Goal: Task Accomplishment & Management: Use online tool/utility

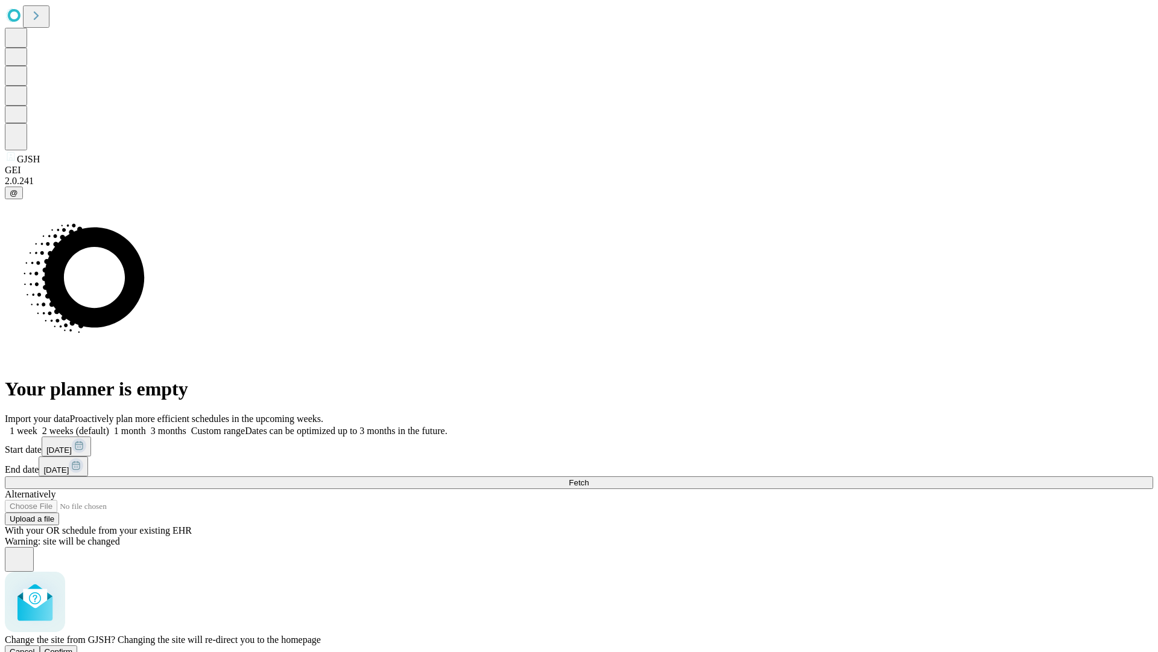
click at [73, 647] on span "Confirm" at bounding box center [59, 651] width 28 height 9
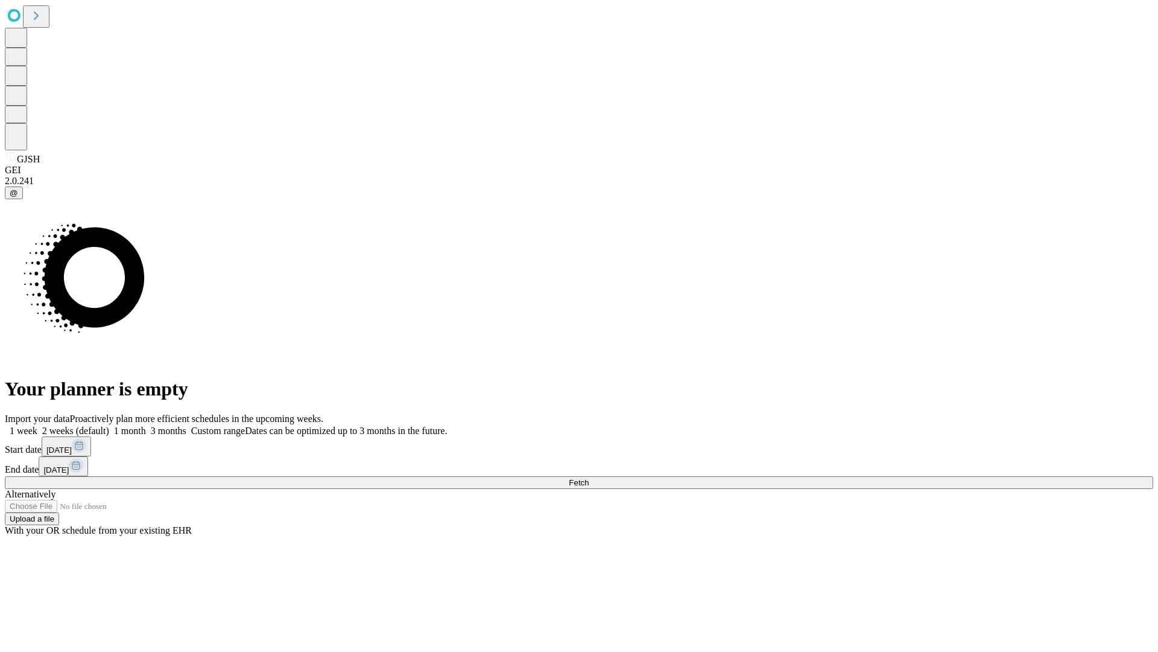
click at [37, 425] on label "1 week" at bounding box center [21, 430] width 33 height 10
click at [589, 478] on span "Fetch" at bounding box center [579, 482] width 20 height 9
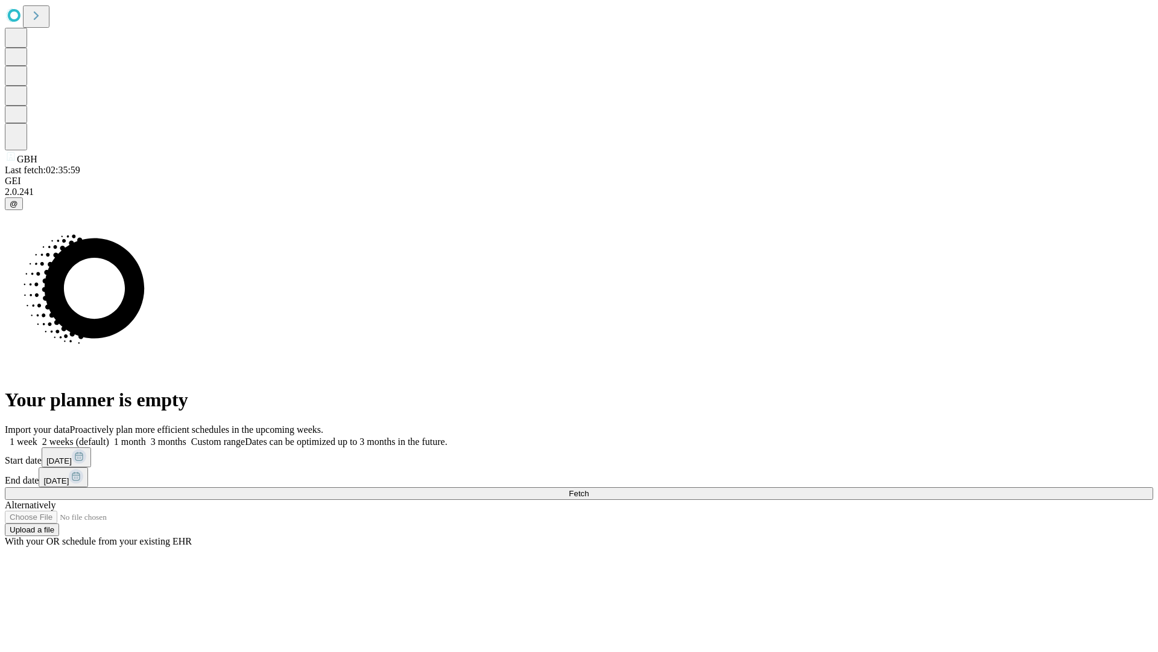
click at [37, 436] on label "1 week" at bounding box center [21, 441] width 33 height 10
click at [589, 489] on span "Fetch" at bounding box center [579, 493] width 20 height 9
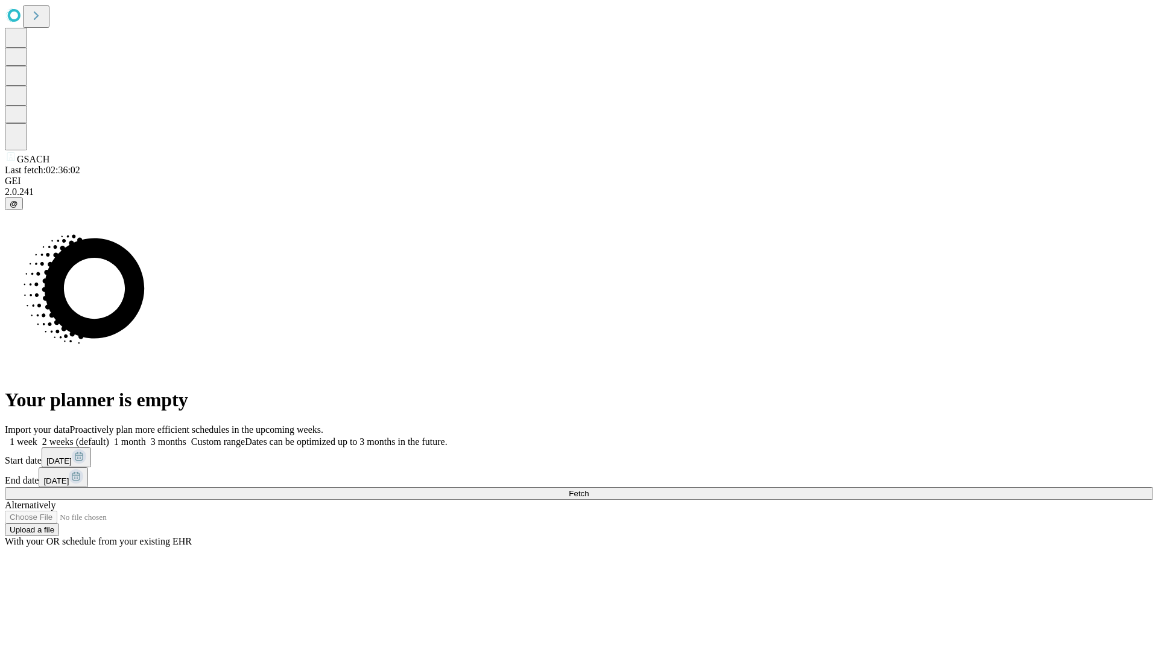
click at [37, 436] on label "1 week" at bounding box center [21, 441] width 33 height 10
click at [589, 489] on span "Fetch" at bounding box center [579, 493] width 20 height 9
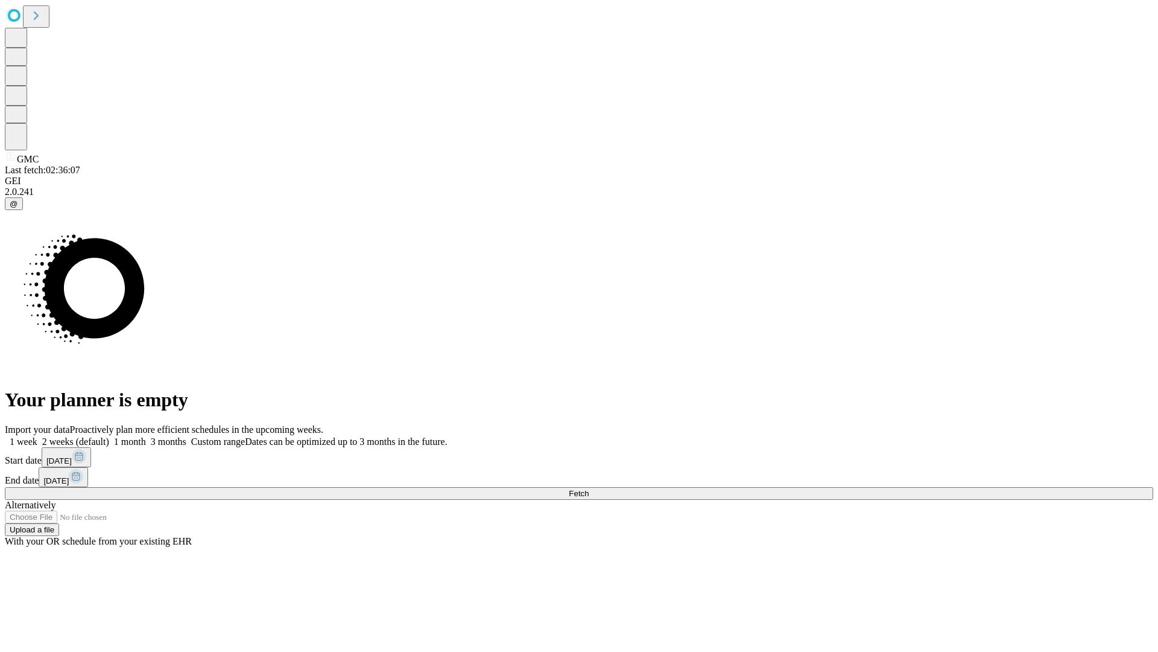
click at [37, 436] on label "1 week" at bounding box center [21, 441] width 33 height 10
click at [589, 489] on span "Fetch" at bounding box center [579, 493] width 20 height 9
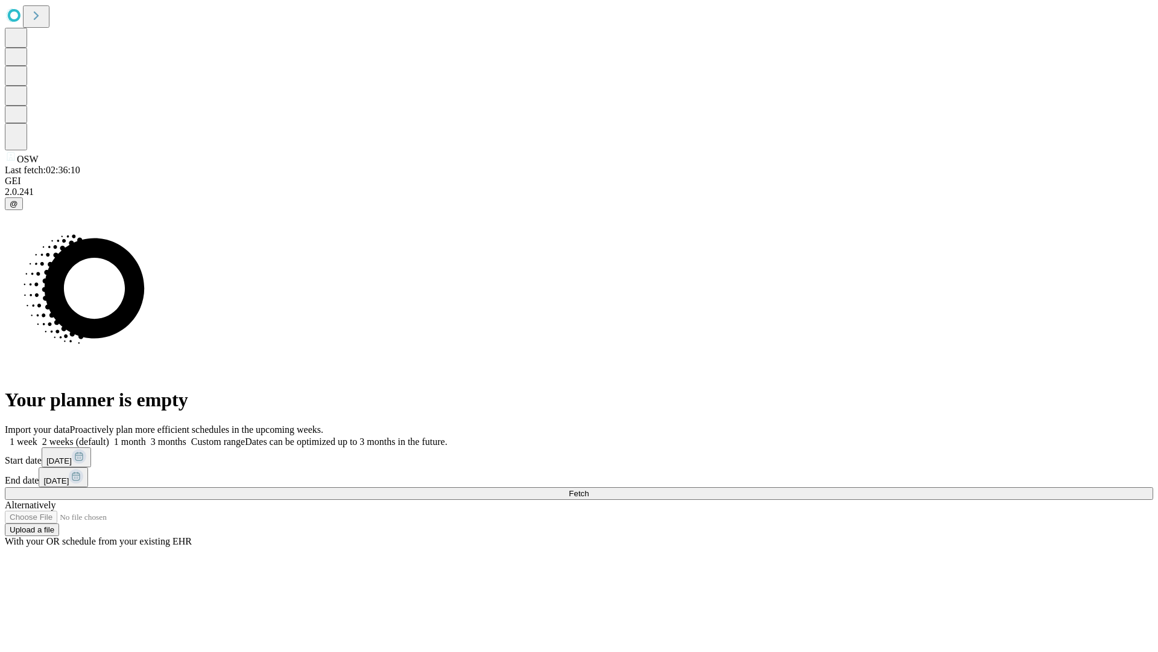
click at [589, 489] on span "Fetch" at bounding box center [579, 493] width 20 height 9
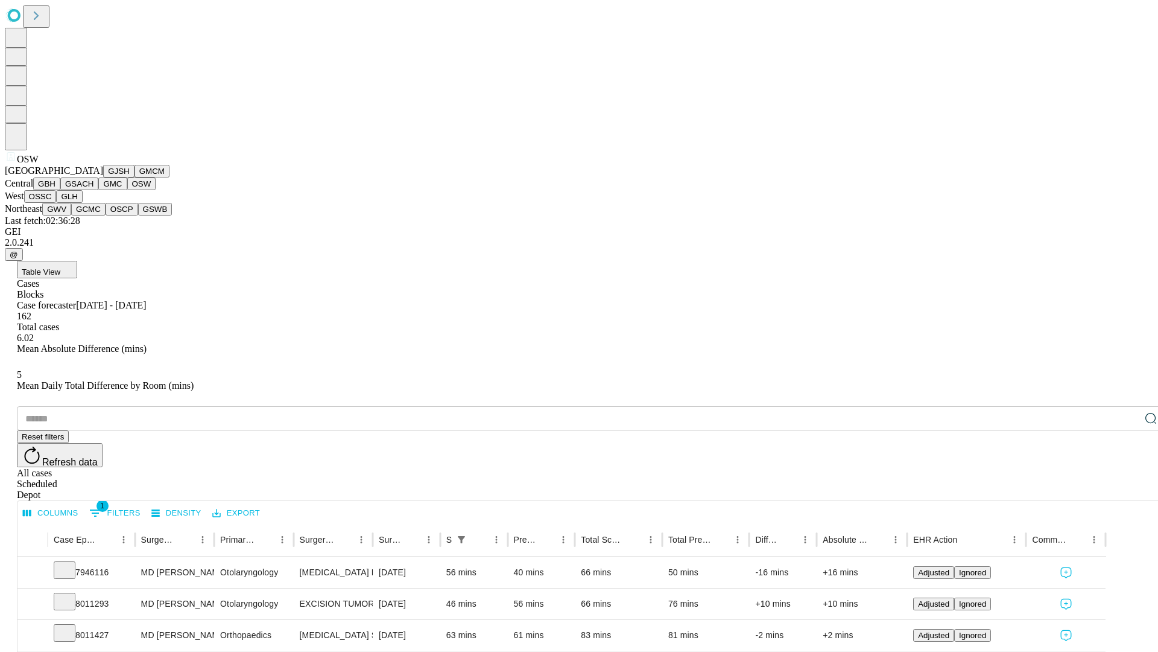
click at [57, 203] on button "OSSC" at bounding box center [40, 196] width 33 height 13
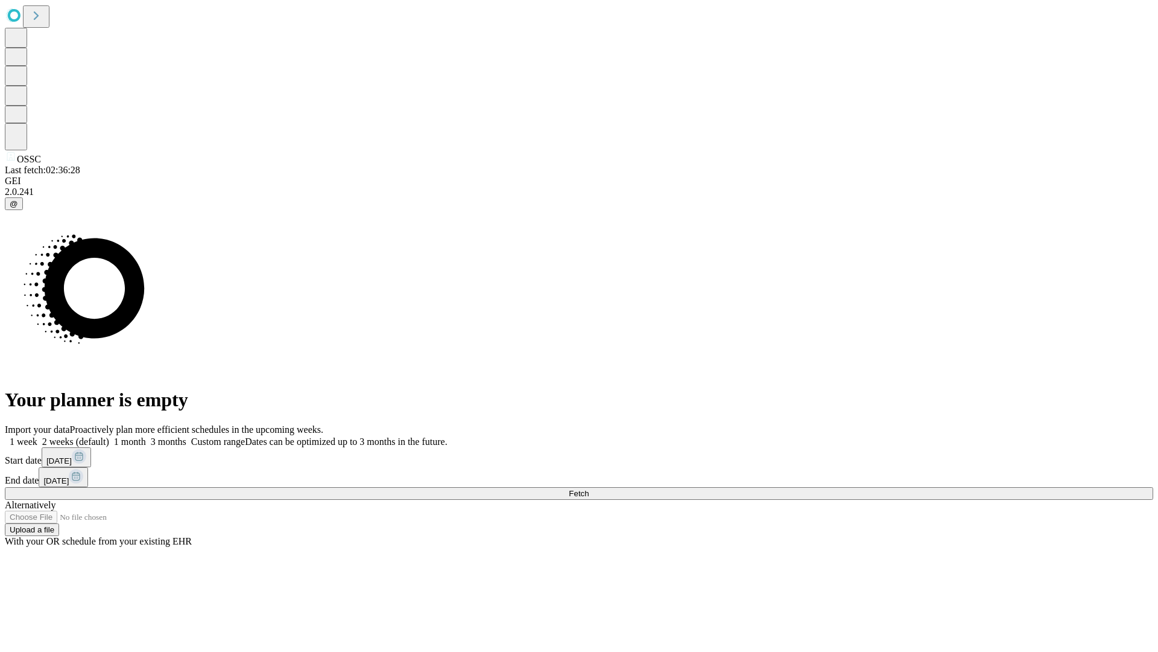
click at [37, 436] on label "1 week" at bounding box center [21, 441] width 33 height 10
click at [589, 489] on span "Fetch" at bounding box center [579, 493] width 20 height 9
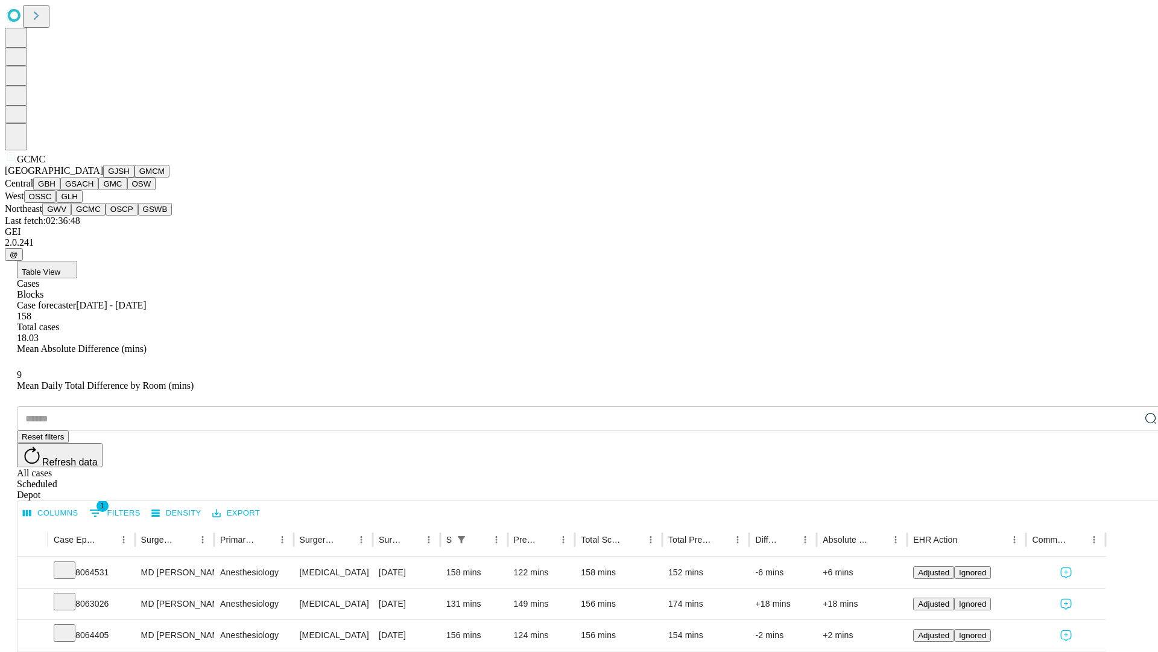
click at [106, 215] on button "OSCP" at bounding box center [122, 209] width 33 height 13
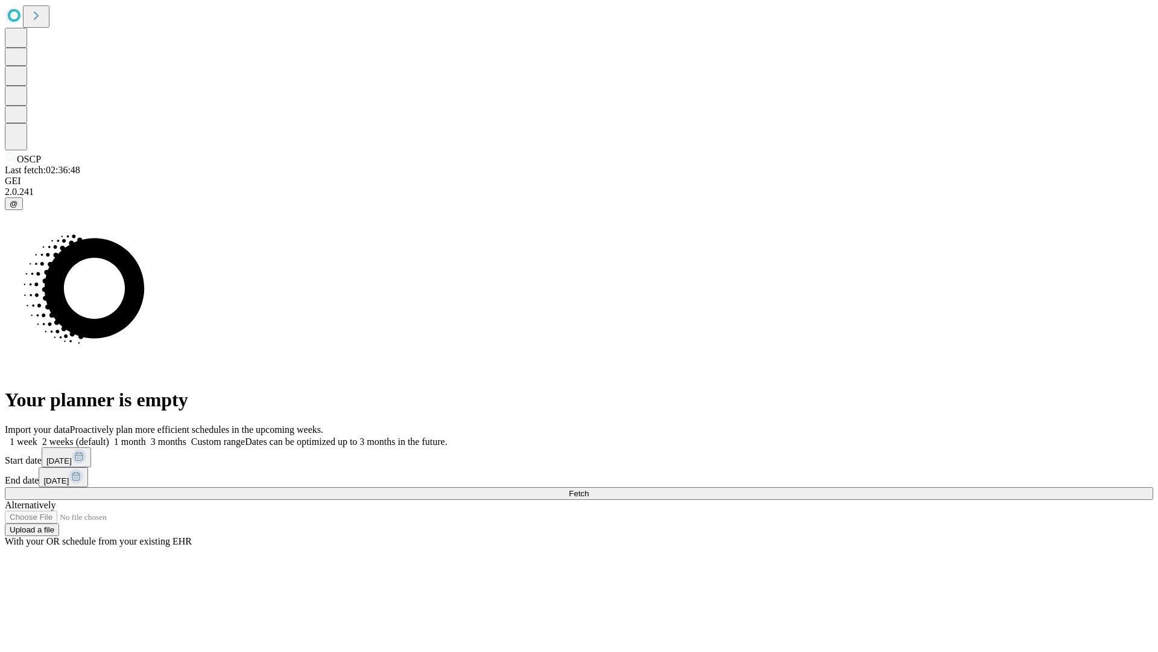
click at [37, 436] on label "1 week" at bounding box center [21, 441] width 33 height 10
click at [589, 489] on span "Fetch" at bounding box center [579, 493] width 20 height 9
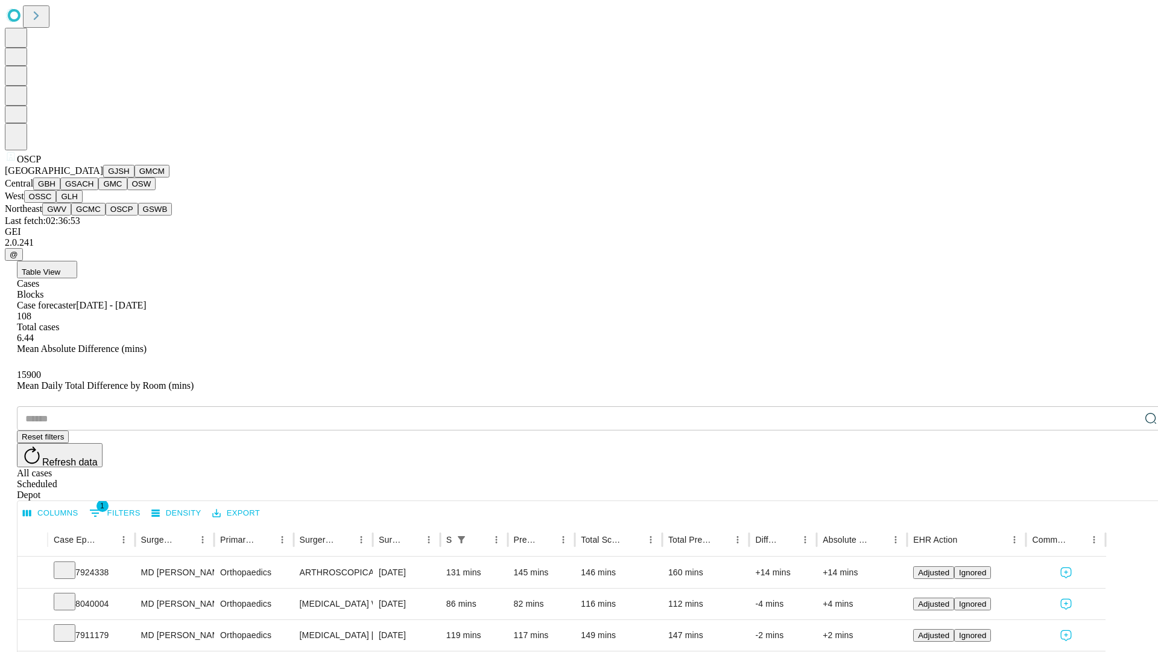
click at [138, 215] on button "GSWB" at bounding box center [155, 209] width 34 height 13
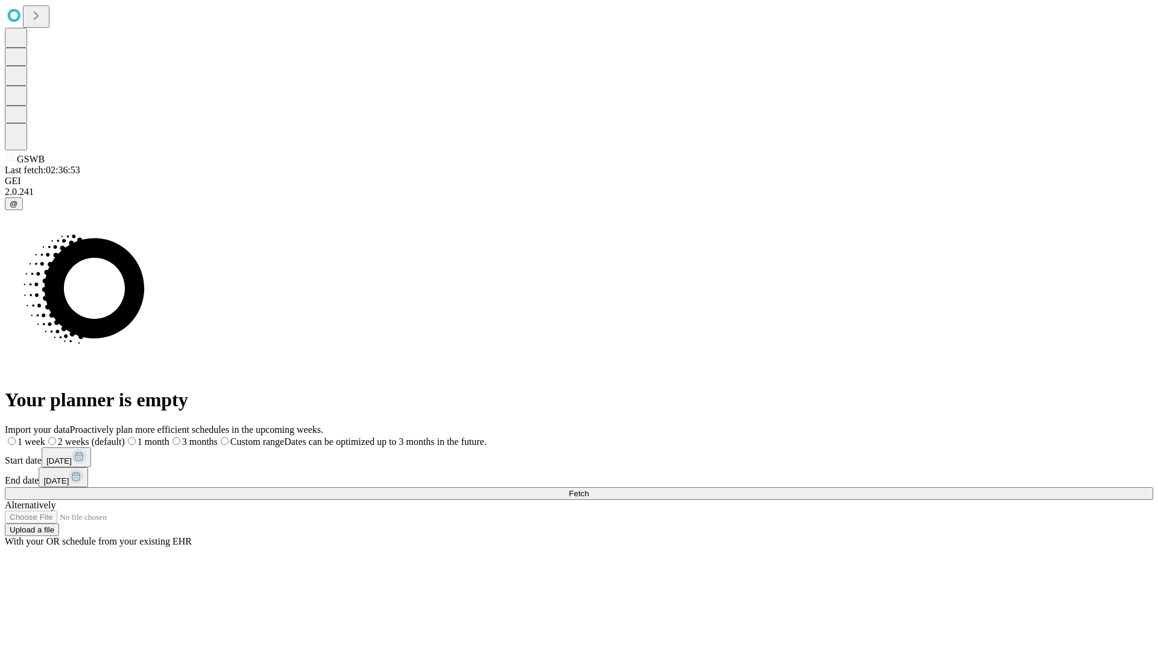
click at [45, 436] on label "1 week" at bounding box center [25, 441] width 40 height 10
click at [589, 489] on span "Fetch" at bounding box center [579, 493] width 20 height 9
